Goal: Transaction & Acquisition: Purchase product/service

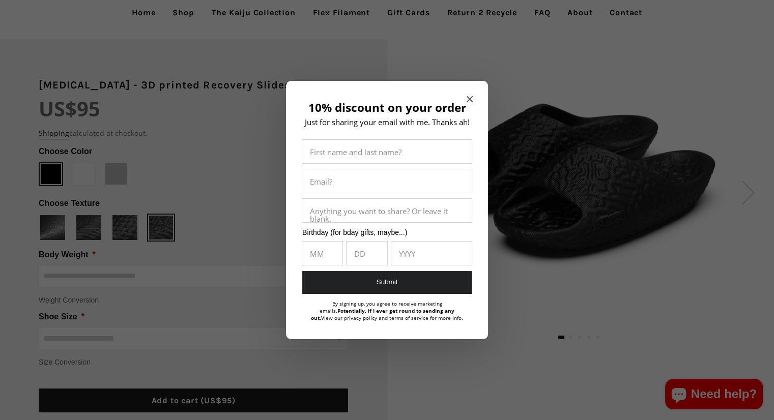
scroll to position [78, 0]
click at [473, 92] on div "10% discount on your order Just for sharing your email with me. Thanks ah! Firs…" at bounding box center [387, 210] width 202 height 259
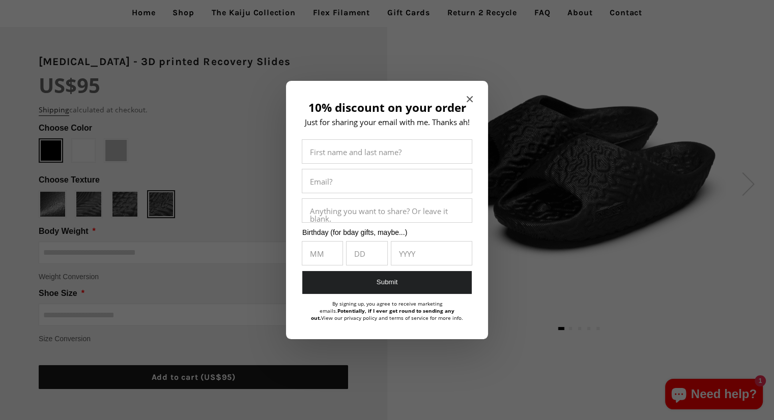
click at [467, 100] on icon "Close modal" at bounding box center [470, 99] width 6 height 6
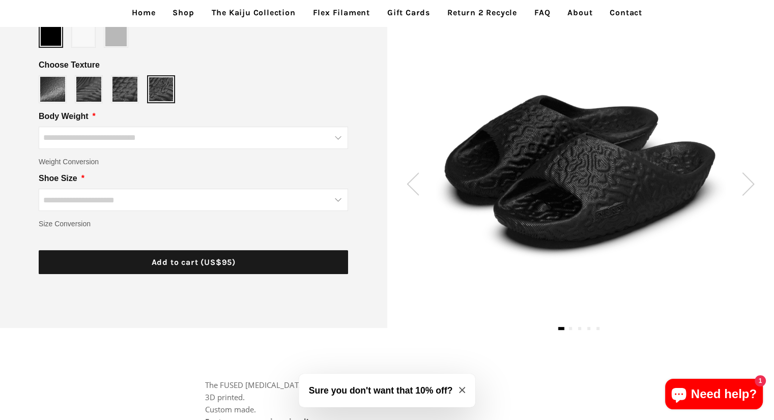
scroll to position [215, 0]
click at [749, 185] on img at bounding box center [748, 184] width 13 height 23
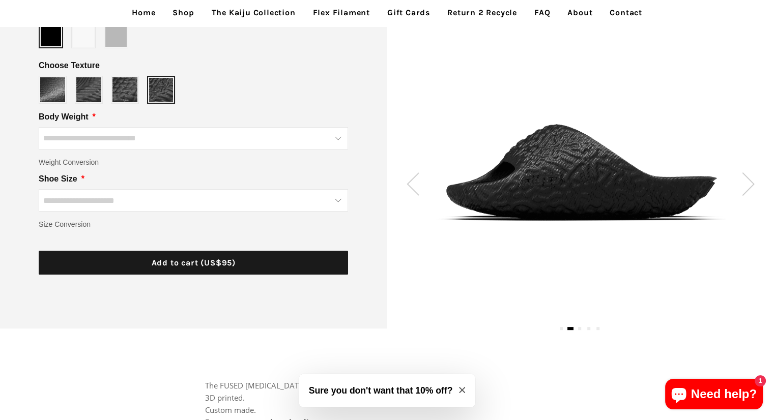
click at [749, 185] on img at bounding box center [748, 184] width 13 height 23
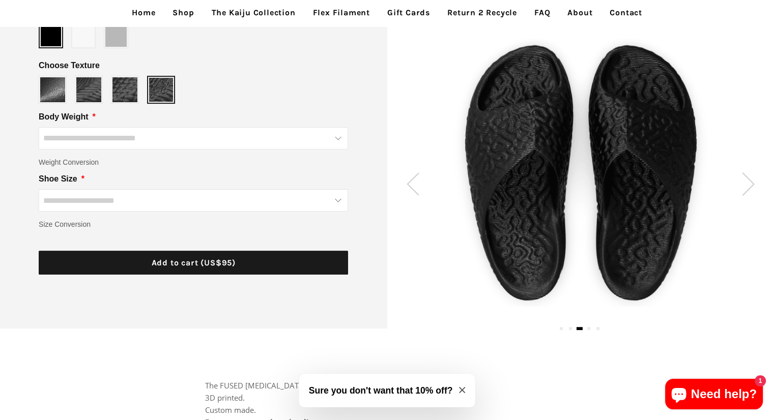
click at [749, 185] on img at bounding box center [748, 184] width 13 height 23
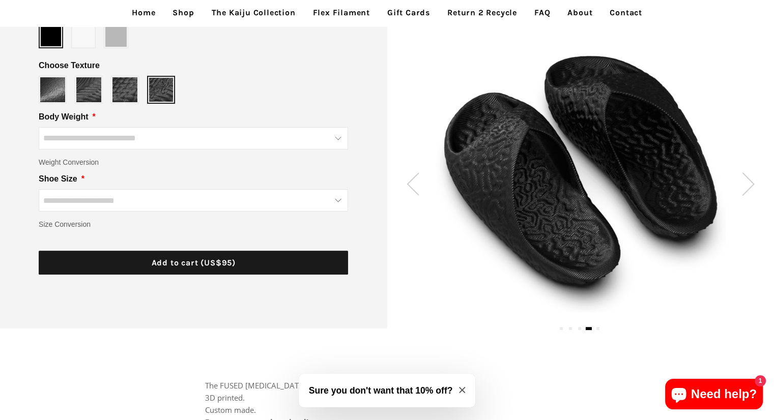
click at [749, 185] on img at bounding box center [748, 184] width 13 height 23
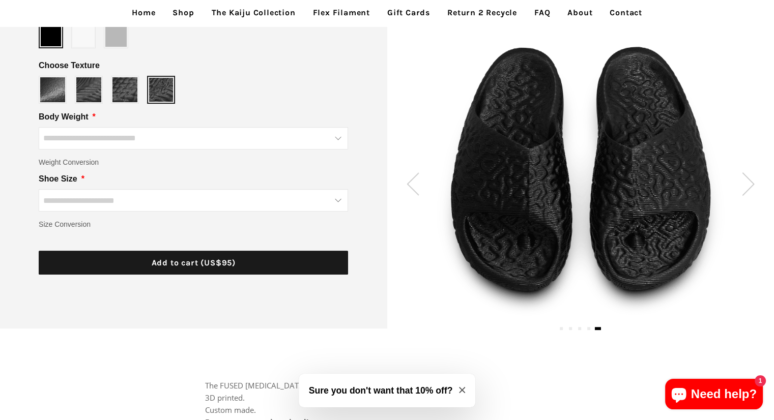
click at [749, 185] on img at bounding box center [748, 184] width 13 height 23
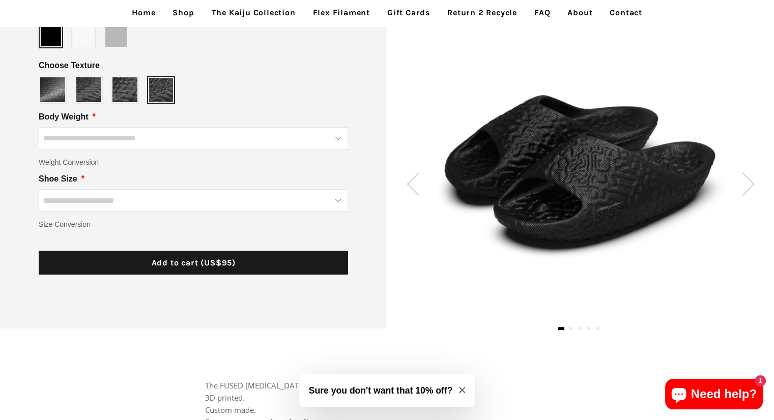
click at [749, 185] on img at bounding box center [748, 184] width 13 height 23
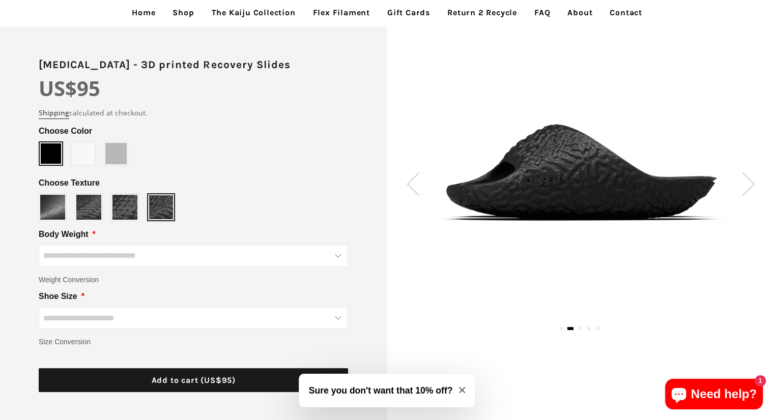
scroll to position [99, 0]
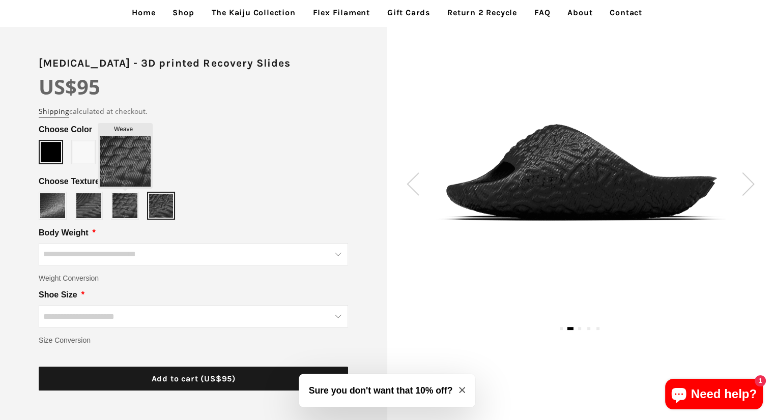
click at [122, 211] on img at bounding box center [124, 205] width 25 height 25
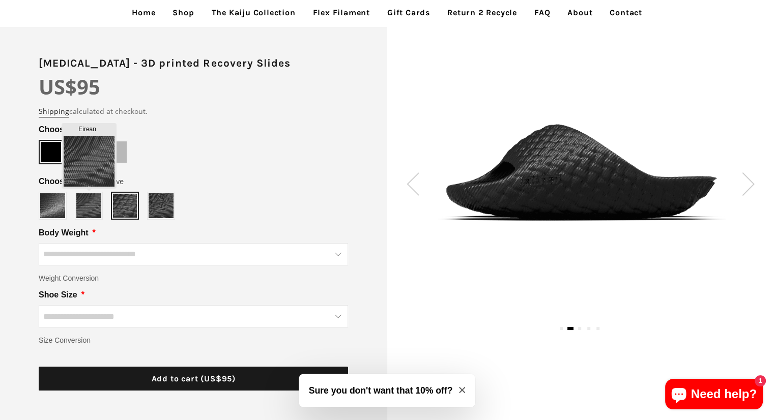
click at [86, 209] on img at bounding box center [88, 205] width 25 height 25
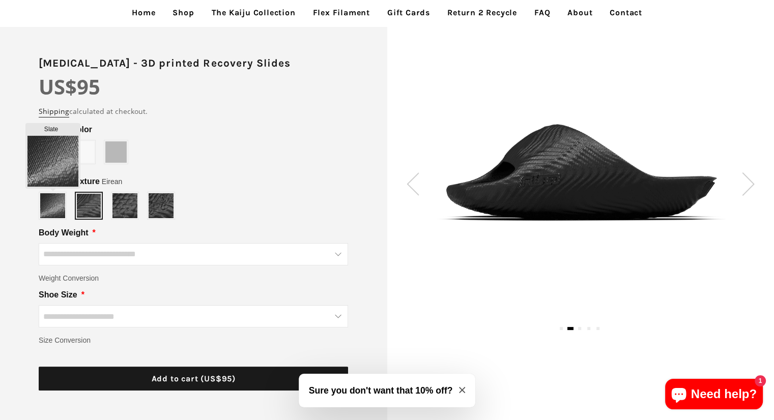
type input "*****"
click at [66, 210] on label at bounding box center [53, 206] width 28 height 28
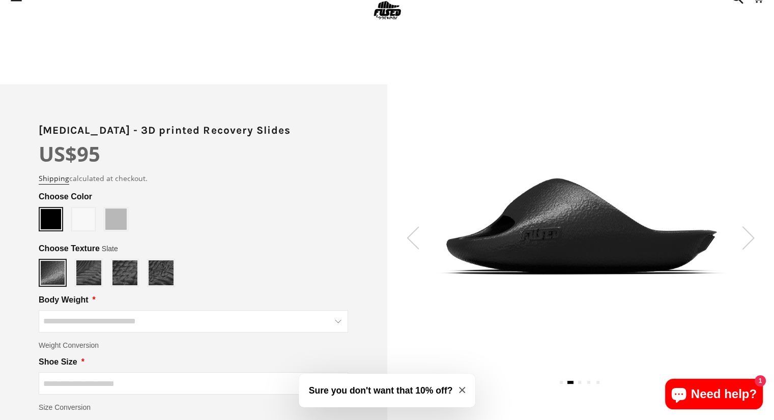
scroll to position [21, 0]
